Goal: Task Accomplishment & Management: Manage account settings

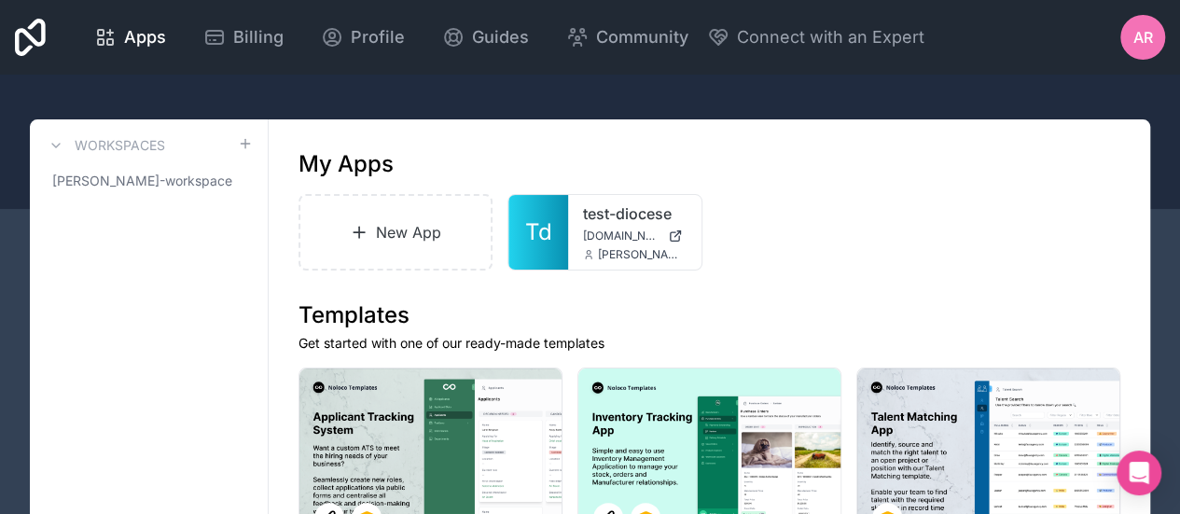
click at [1155, 27] on div "AR" at bounding box center [1142, 37] width 45 height 45
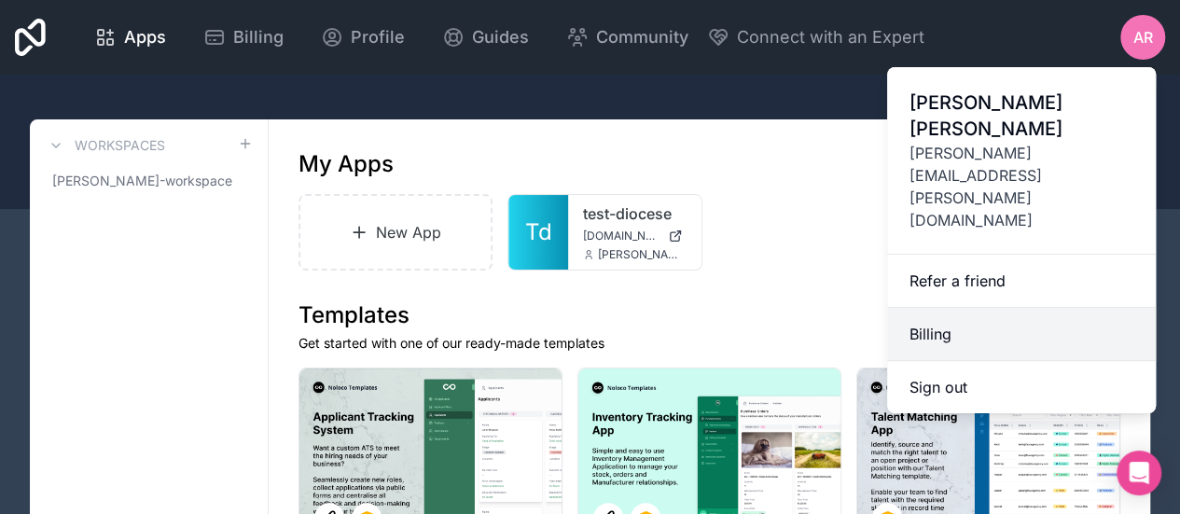
click at [977, 308] on link "Billing" at bounding box center [1021, 334] width 269 height 53
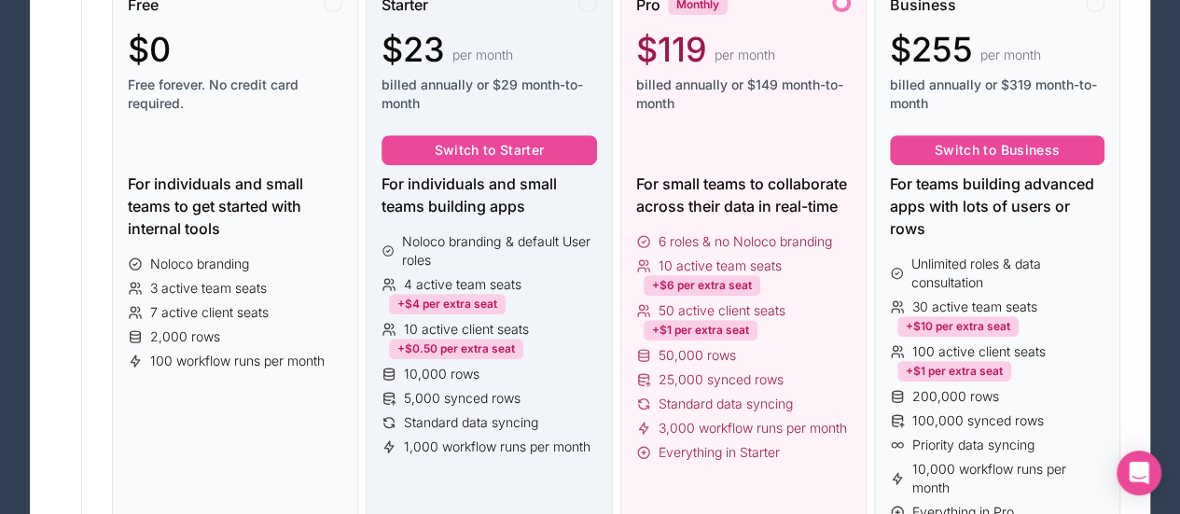
scroll to position [280, 0]
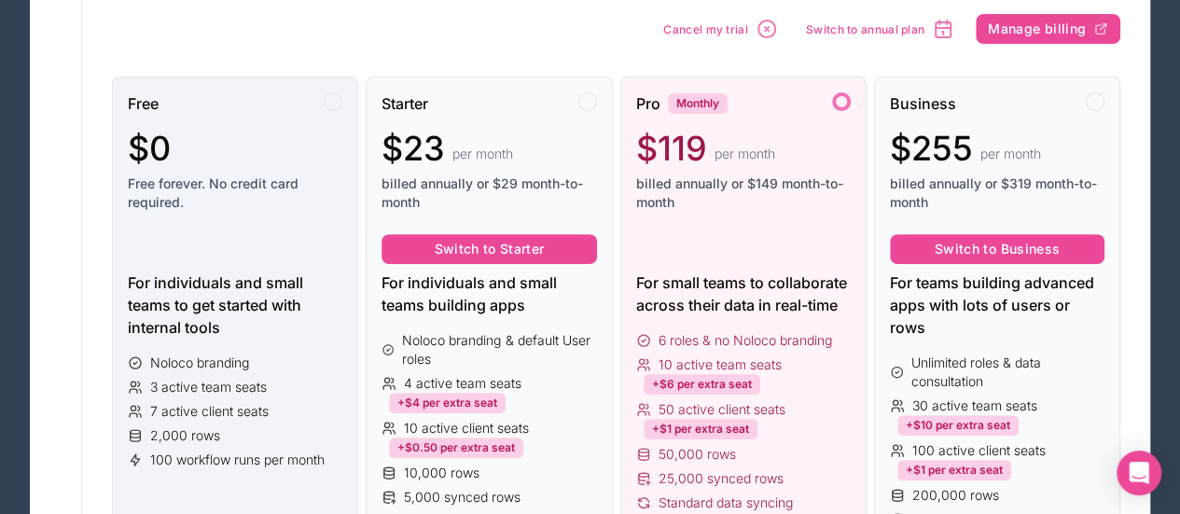
click at [266, 166] on div "$0 Free forever. No credit card required." at bounding box center [235, 171] width 214 height 82
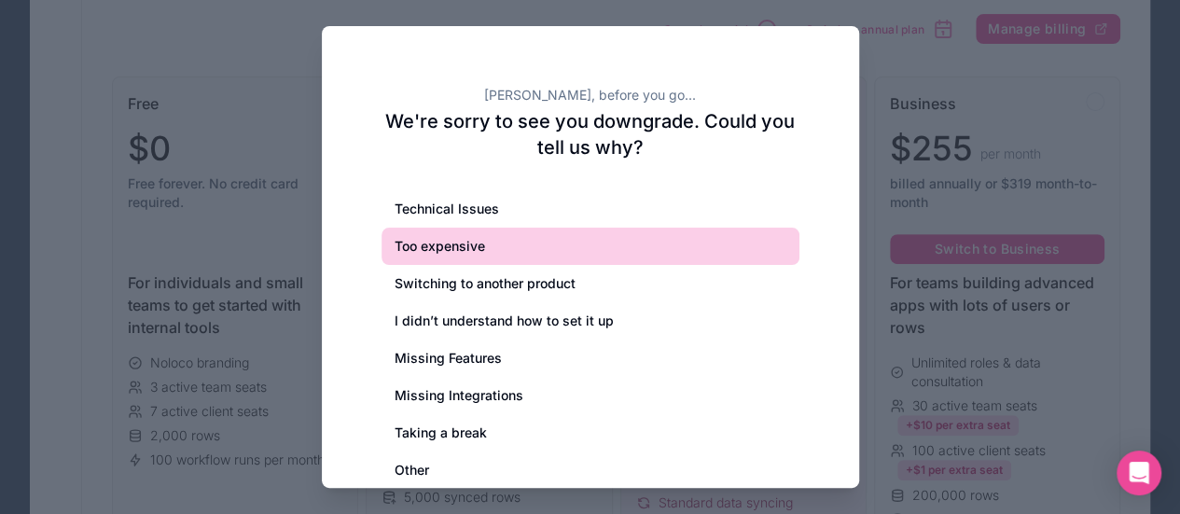
click at [471, 240] on div "Too expensive" at bounding box center [590, 246] width 418 height 37
click at [483, 244] on div "Too expensive" at bounding box center [590, 246] width 418 height 37
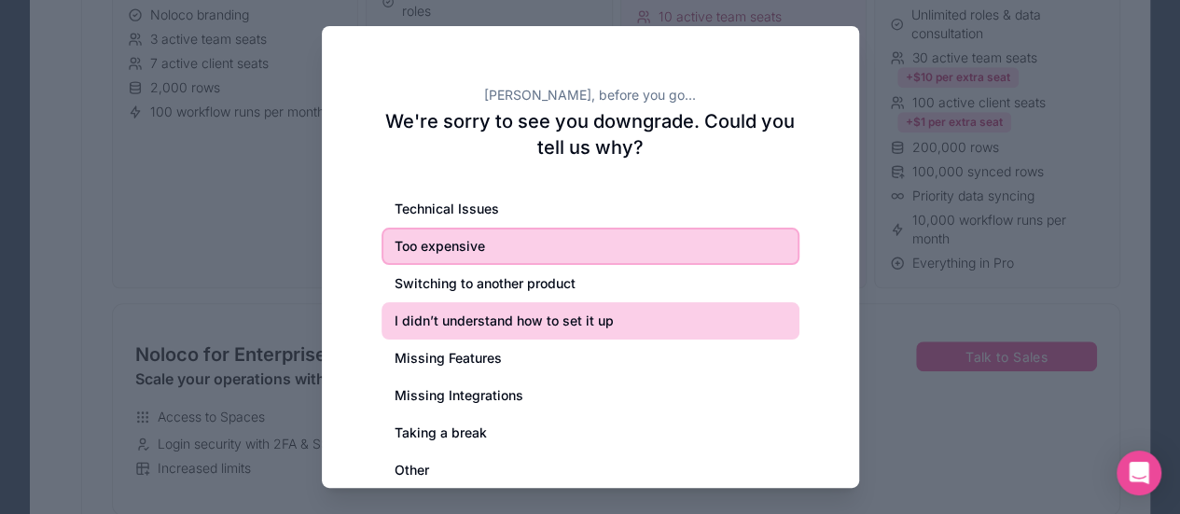
scroll to position [560, 0]
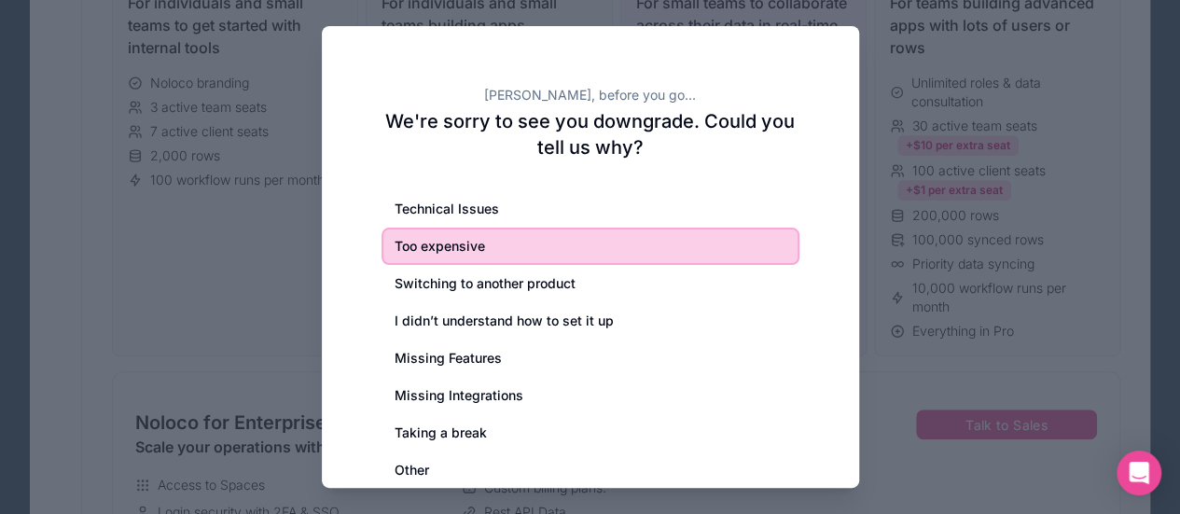
click at [465, 249] on div "Too expensive" at bounding box center [590, 246] width 418 height 37
click at [452, 249] on div "Too expensive" at bounding box center [590, 246] width 418 height 37
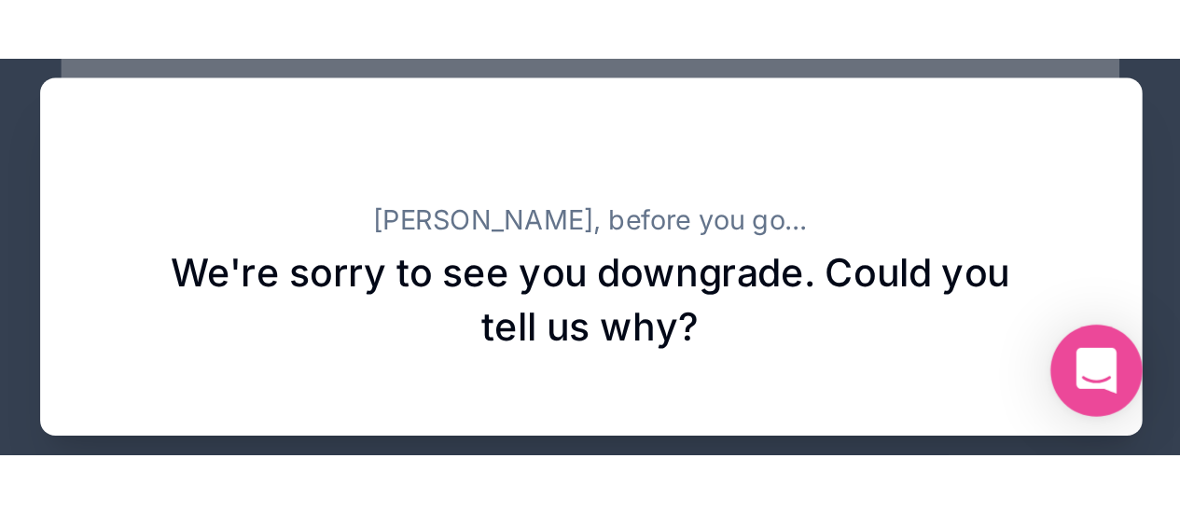
scroll to position [1630, 0]
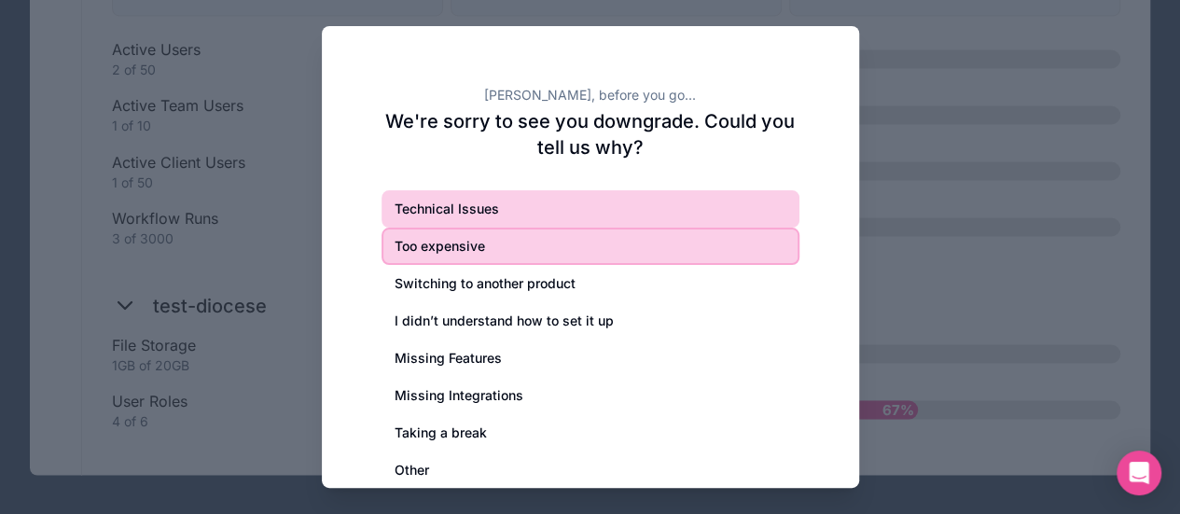
click at [496, 214] on div "Technical Issues" at bounding box center [590, 208] width 418 height 37
click at [505, 233] on div "Too expensive" at bounding box center [590, 246] width 418 height 37
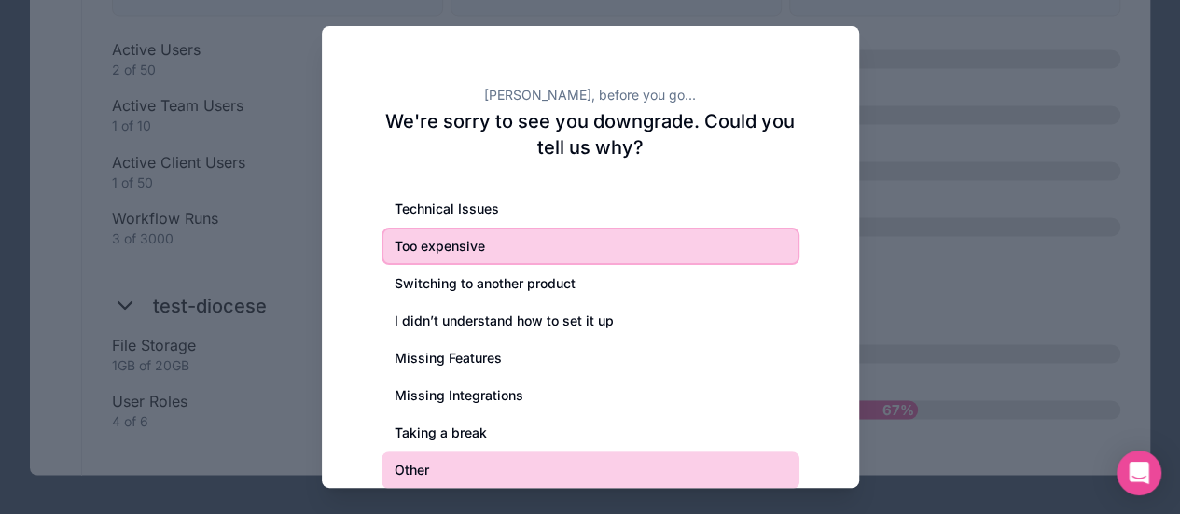
click at [435, 475] on div "Other" at bounding box center [590, 469] width 418 height 37
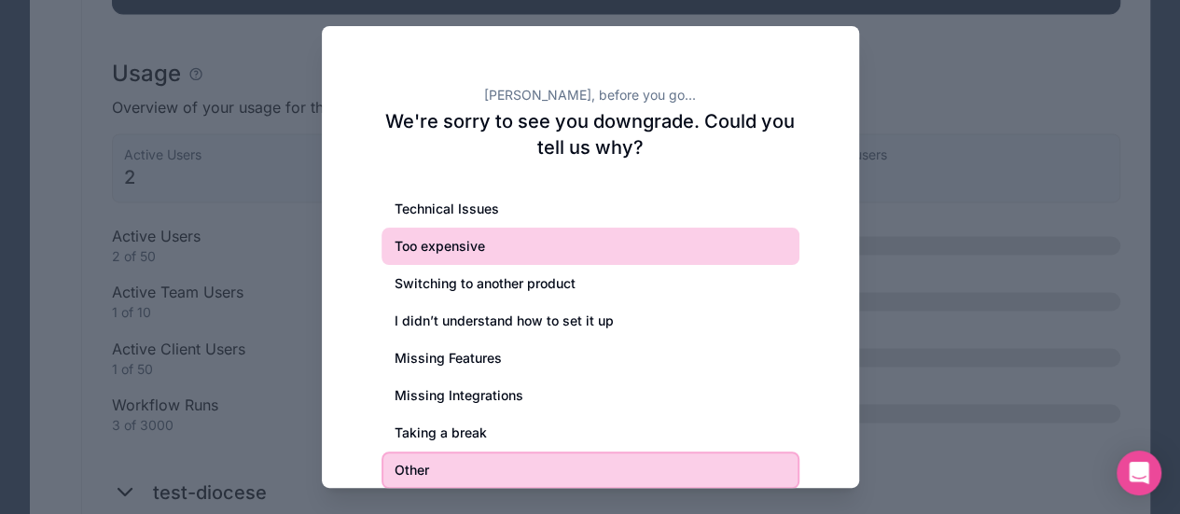
scroll to position [1444, 0]
click at [463, 239] on div "Too expensive" at bounding box center [590, 246] width 418 height 37
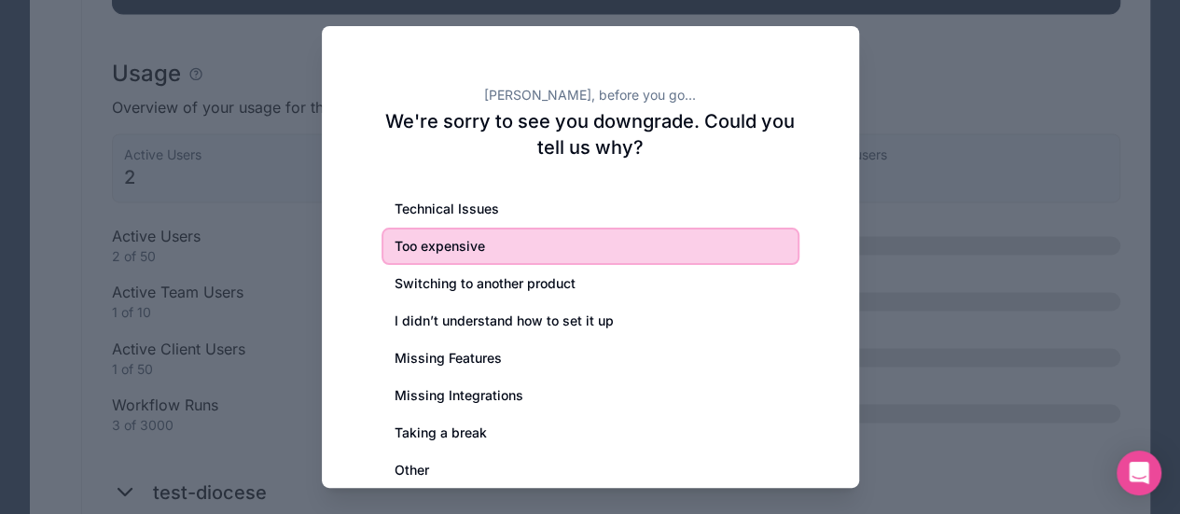
click at [657, 134] on h2 "We're sorry to see you downgrade. Could you tell us why?" at bounding box center [590, 134] width 418 height 52
drag, startPoint x: 612, startPoint y: 115, endPoint x: 625, endPoint y: 152, distance: 39.5
click at [610, 114] on h2 "We're sorry to see you downgrade. Could you tell us why?" at bounding box center [590, 134] width 418 height 52
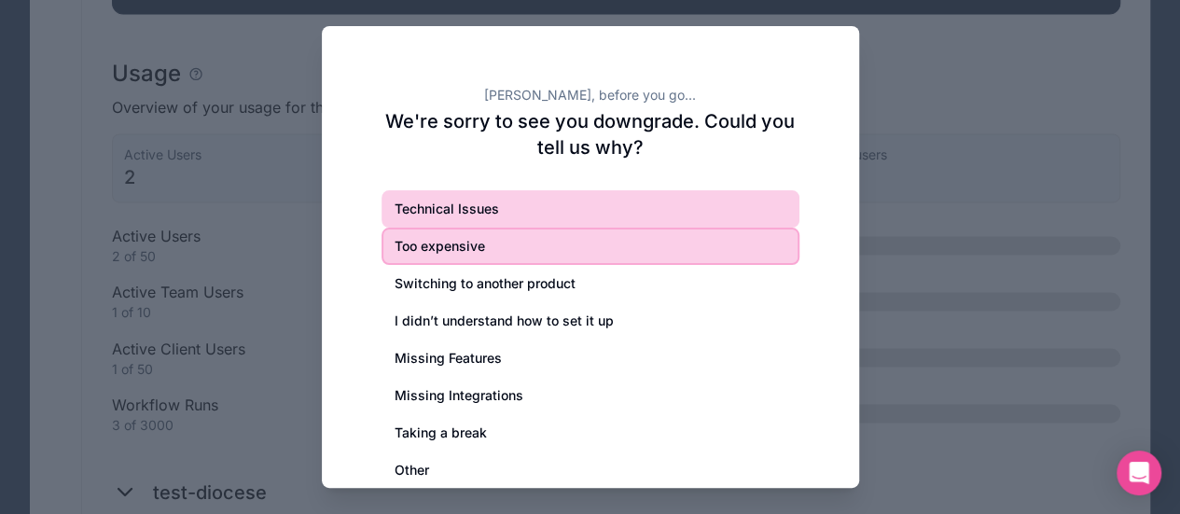
scroll to position [1630, 0]
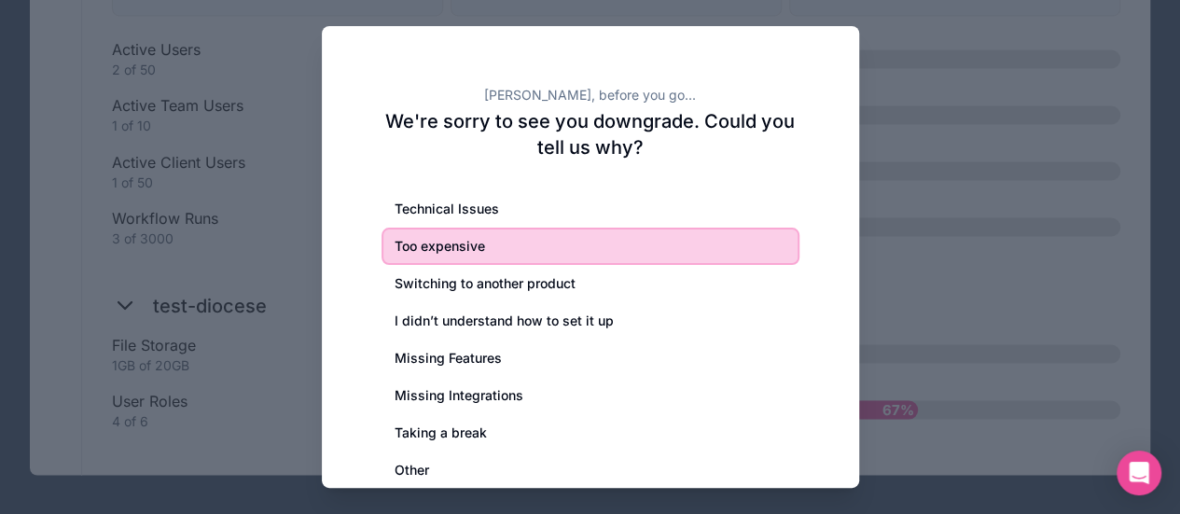
click at [466, 243] on div "Too expensive" at bounding box center [590, 246] width 418 height 37
click at [897, 422] on div at bounding box center [590, 257] width 1180 height 514
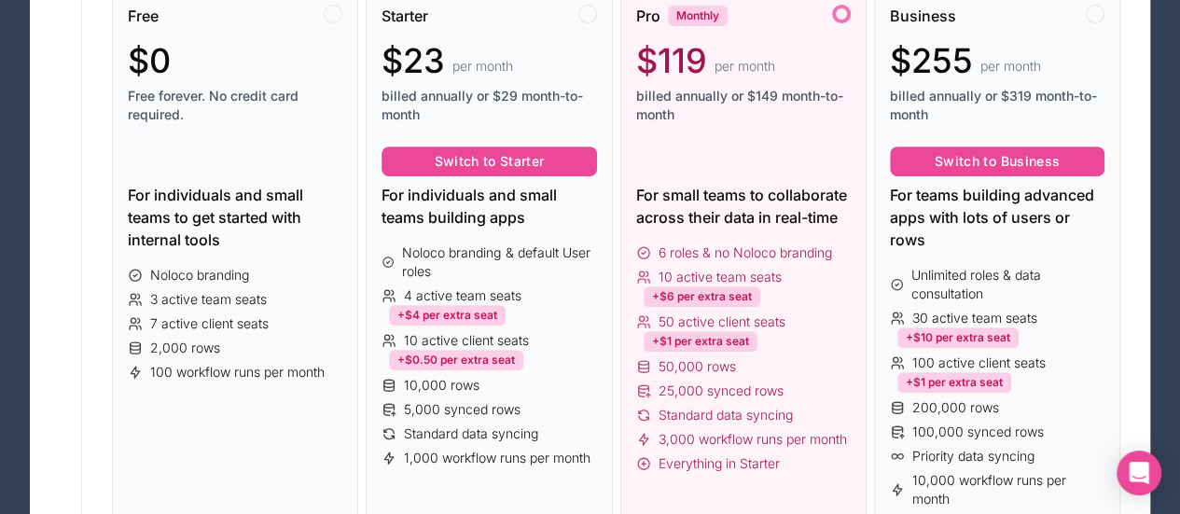
scroll to position [231, 0]
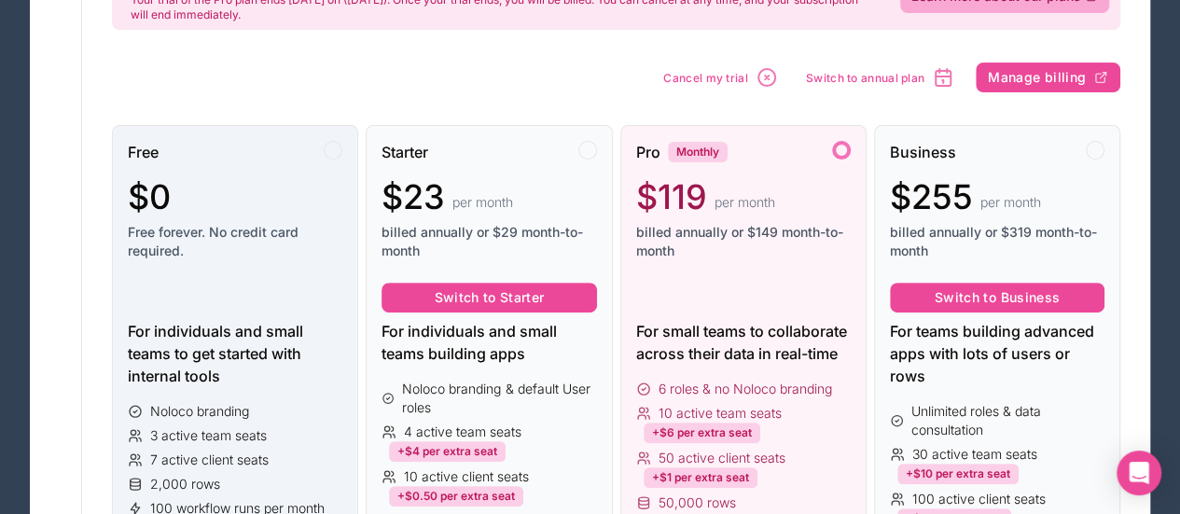
click at [279, 172] on div "Free $0 Free forever. No credit card required." at bounding box center [235, 208] width 214 height 134
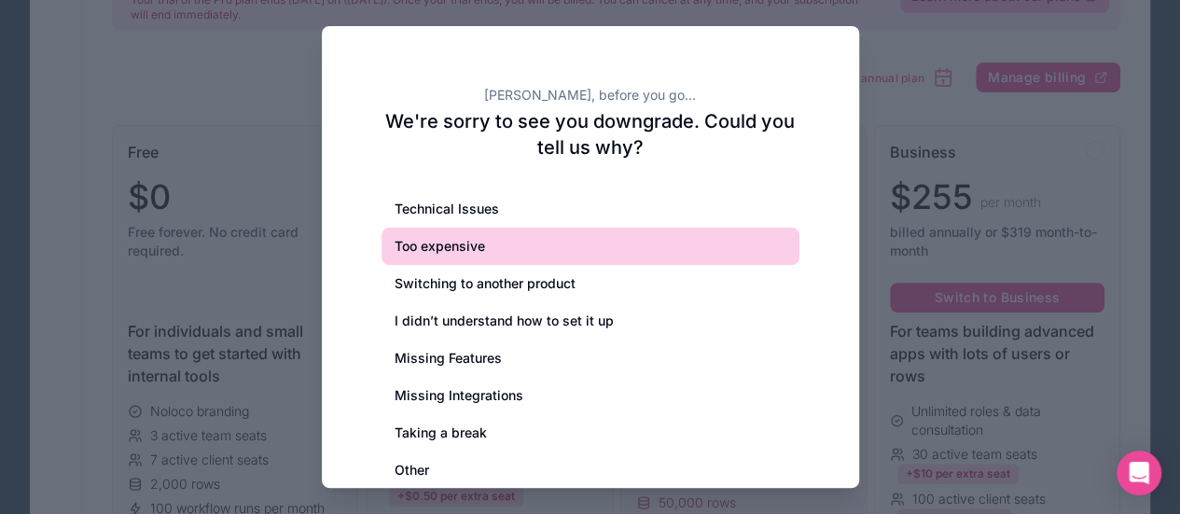
click at [476, 252] on div "Too expensive" at bounding box center [590, 246] width 418 height 37
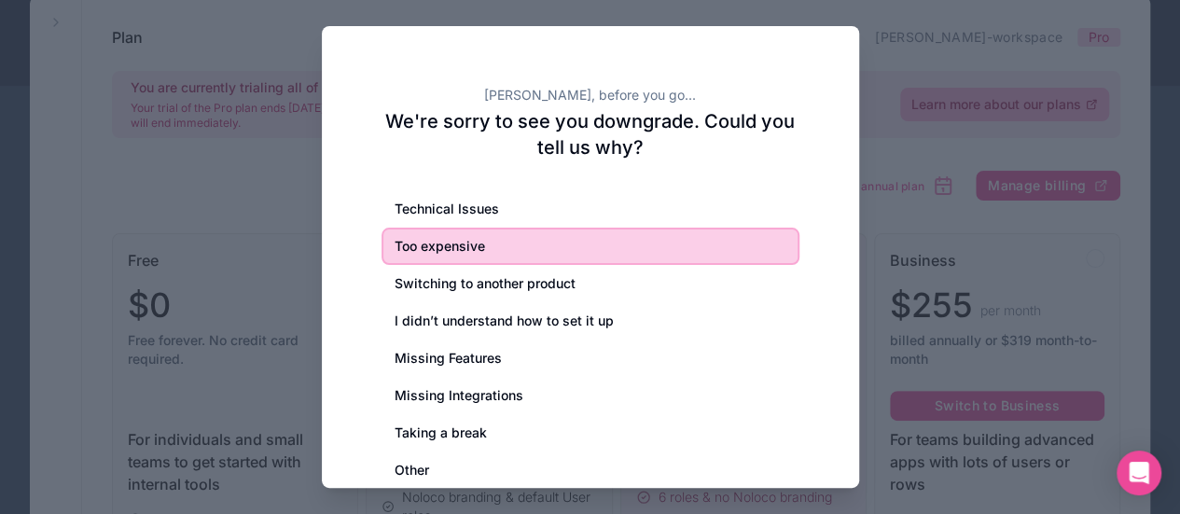
scroll to position [45, 0]
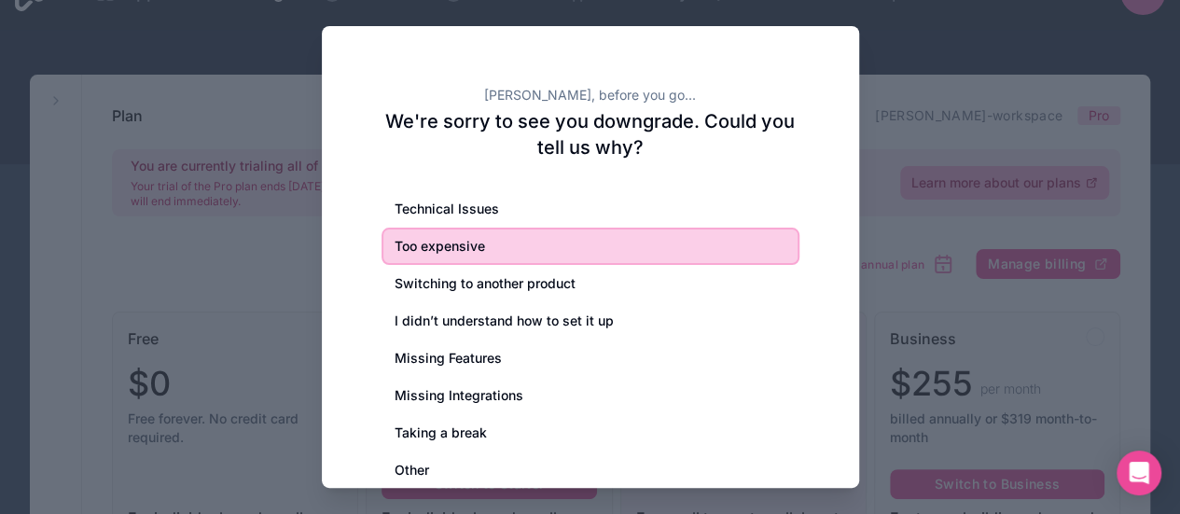
click at [905, 231] on div at bounding box center [590, 257] width 1180 height 514
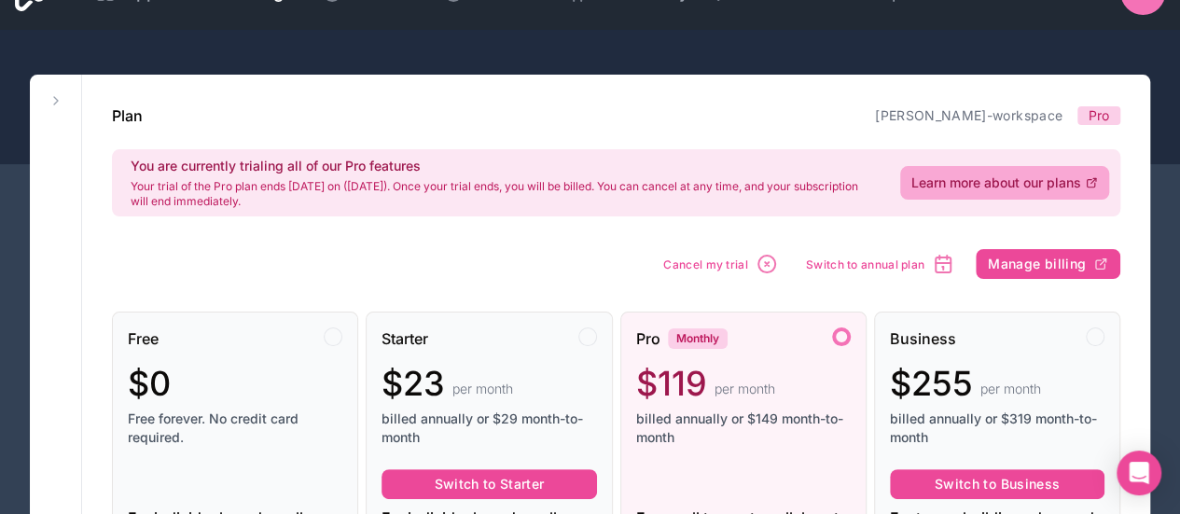
drag, startPoint x: 923, startPoint y: 92, endPoint x: 889, endPoint y: 105, distance: 36.9
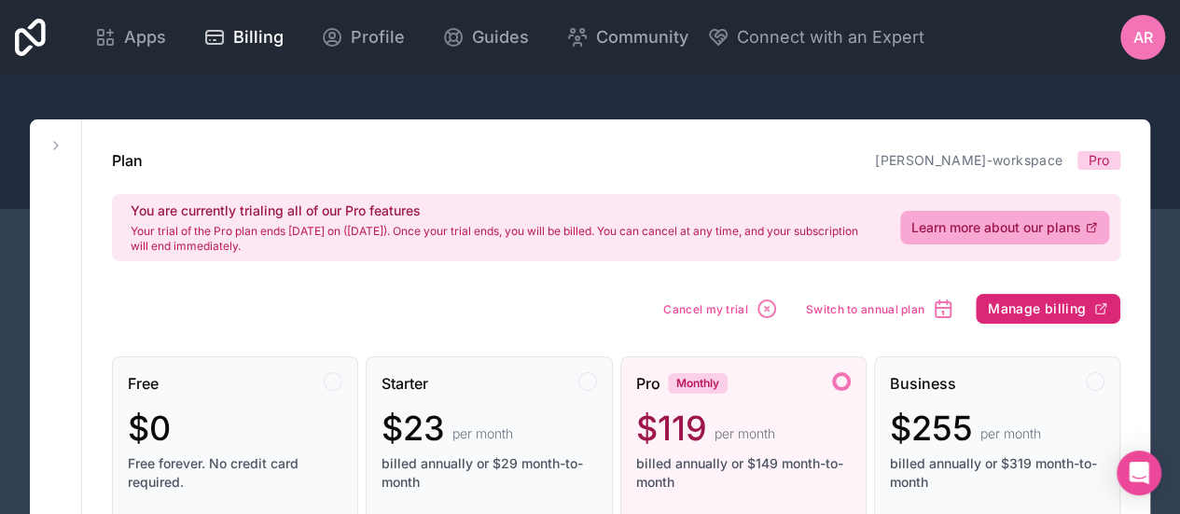
click at [1021, 309] on span "Manage billing" at bounding box center [1037, 308] width 98 height 17
